Goal: Information Seeking & Learning: Learn about a topic

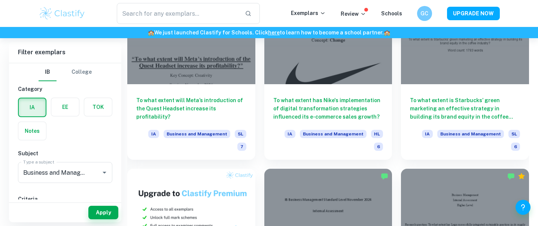
scroll to position [436, 0]
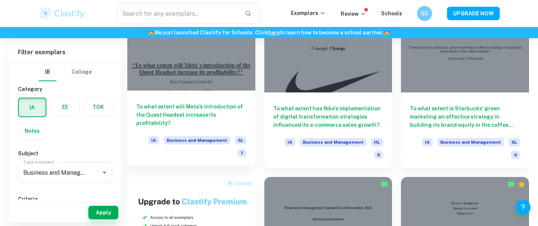
click at [195, 103] on h6 "To what extent will Meta’s introduction of the Quest Headset increase its profi…" at bounding box center [191, 115] width 110 height 25
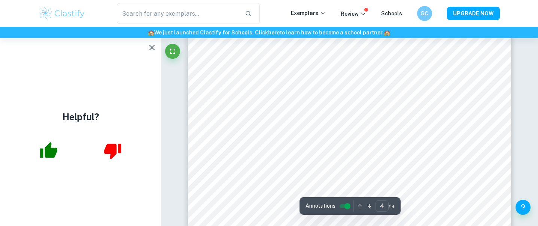
scroll to position [1515, 0]
click at [152, 48] on icon "button" at bounding box center [151, 47] width 5 height 5
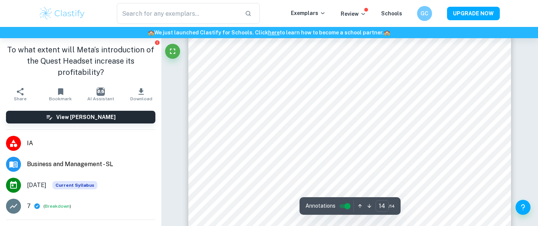
type input "13"
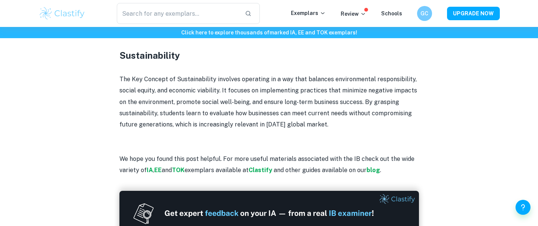
scroll to position [760, 0]
